Goal: Information Seeking & Learning: Find specific page/section

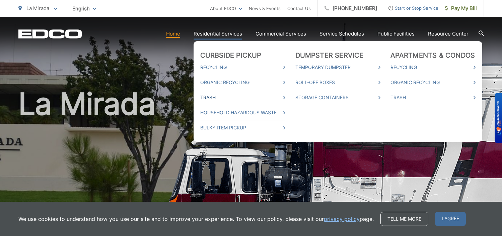
click at [214, 96] on link "Trash" at bounding box center [242, 97] width 85 height 8
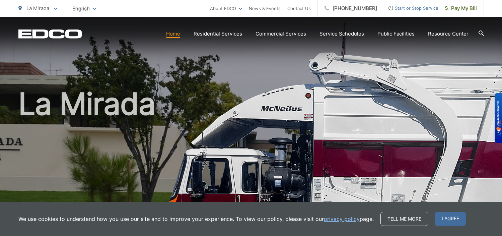
click at [454, 220] on span "I agree" at bounding box center [450, 219] width 31 height 14
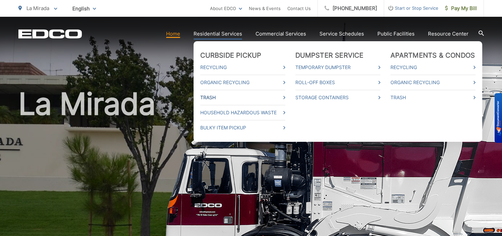
click at [213, 97] on link "Trash" at bounding box center [242, 97] width 85 height 8
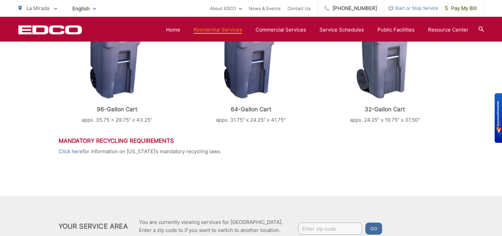
scroll to position [368, 0]
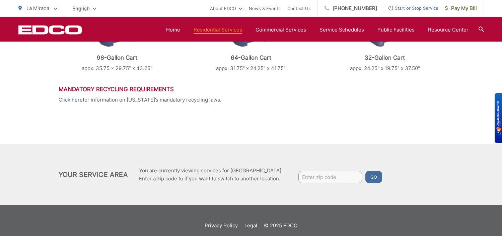
click at [335, 178] on input "Enter zip code" at bounding box center [330, 177] width 64 height 12
type input "90638"
click at [370, 177] on button "Go" at bounding box center [373, 177] width 17 height 12
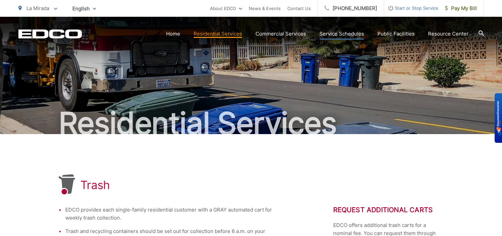
click at [344, 33] on link "Service Schedules" at bounding box center [341, 34] width 45 height 8
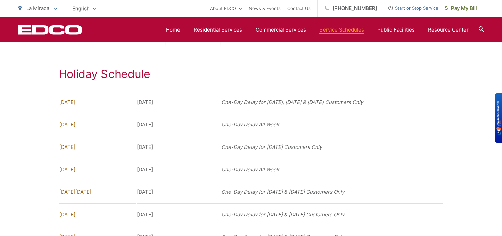
scroll to position [1031, 0]
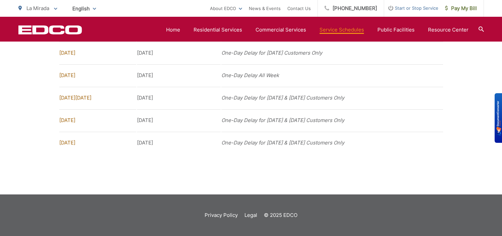
click at [62, 32] on icon "EDCD logo. Return to the homepage." at bounding box center [49, 29] width 63 height 9
